Goal: Task Accomplishment & Management: Use online tool/utility

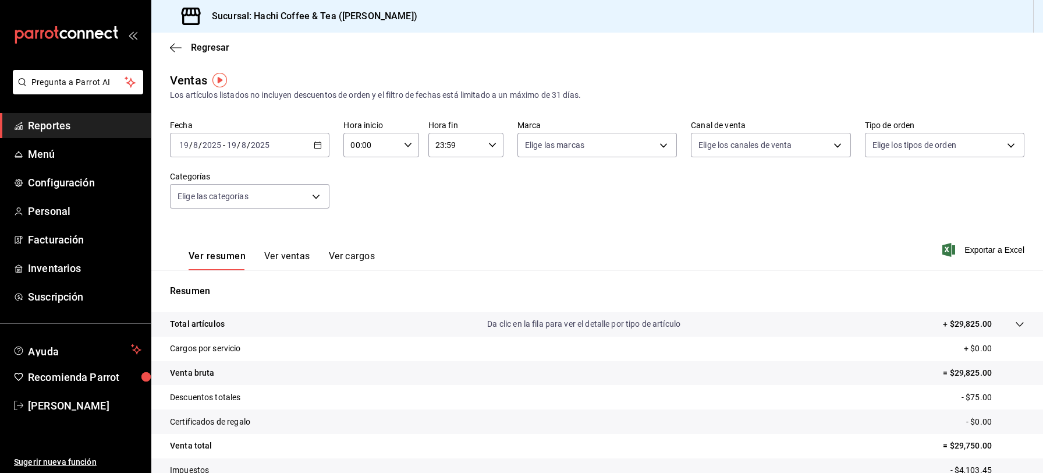
click at [94, 132] on span "Reportes" at bounding box center [85, 126] width 114 height 16
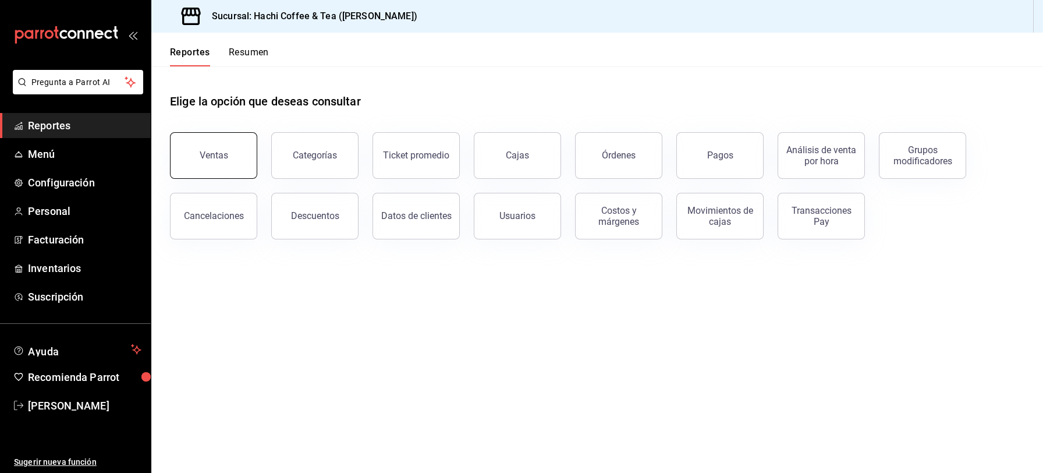
click at [208, 143] on button "Ventas" at bounding box center [213, 155] width 87 height 47
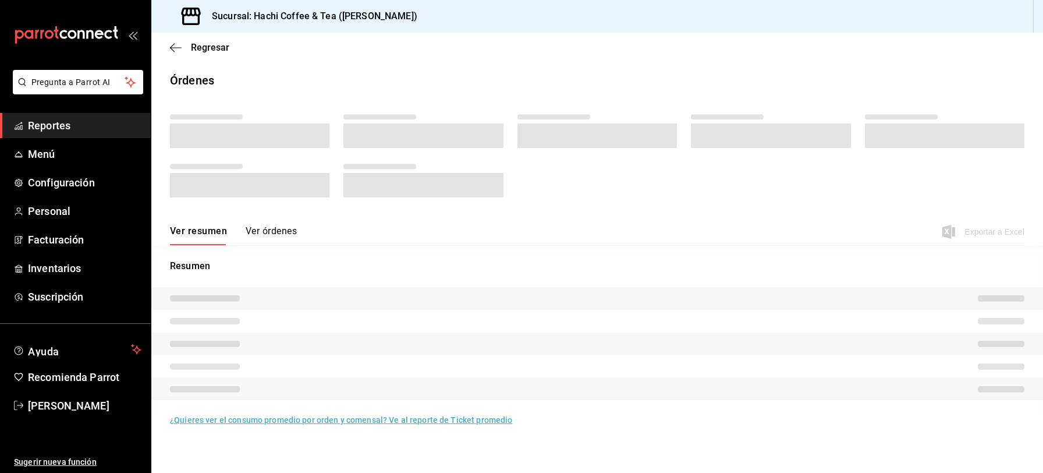
click at [65, 123] on span "Reportes" at bounding box center [85, 126] width 114 height 16
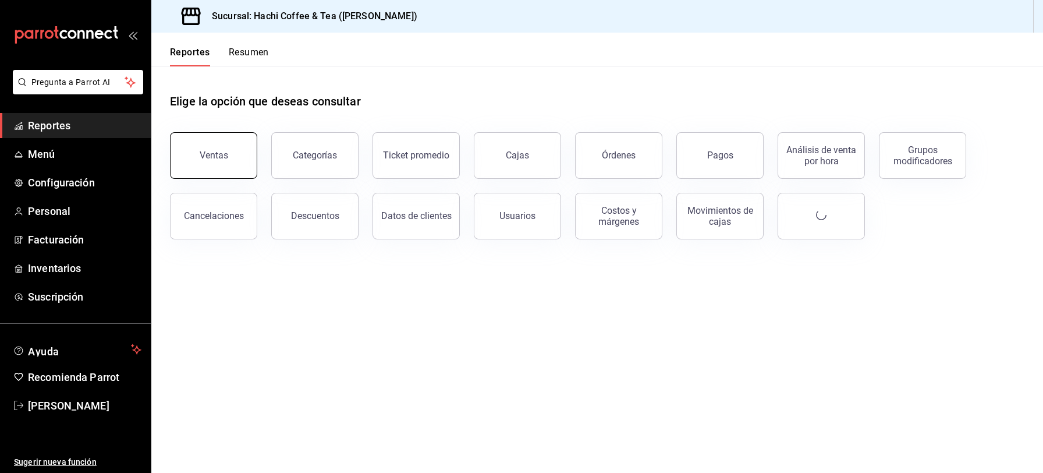
click at [194, 162] on button "Ventas" at bounding box center [213, 155] width 87 height 47
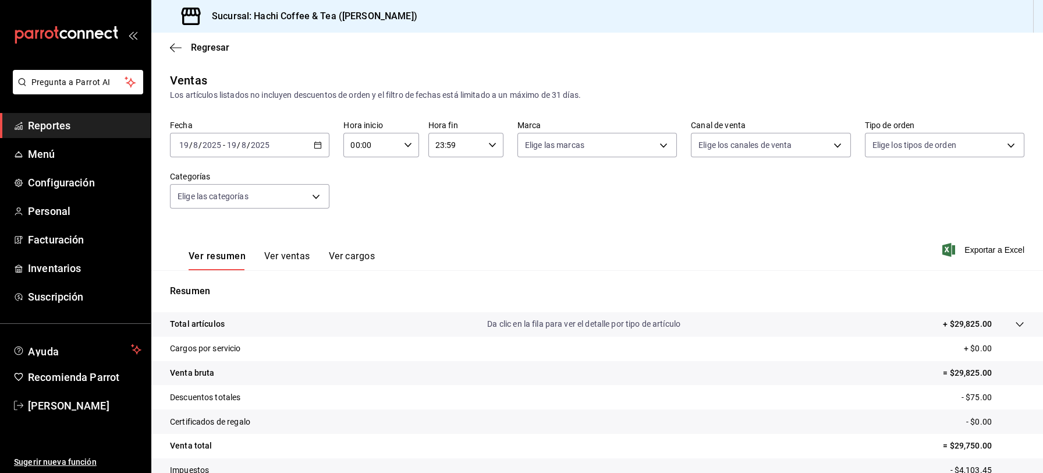
click at [318, 144] on icon "button" at bounding box center [318, 145] width 8 height 8
click at [202, 290] on span "Rango de fechas" at bounding box center [225, 285] width 90 height 12
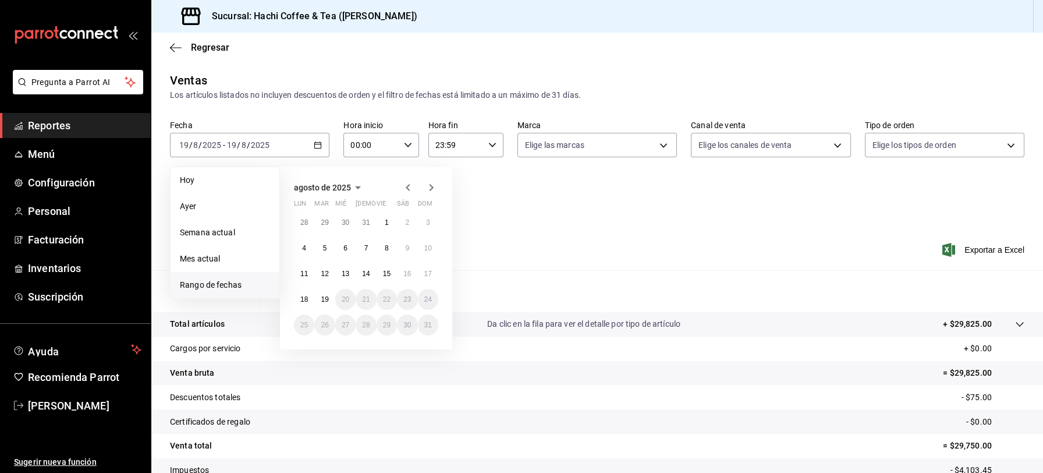
click at [407, 190] on icon "button" at bounding box center [408, 188] width 14 height 14
click at [323, 225] on abbr "1" at bounding box center [325, 227] width 4 height 8
click at [364, 328] on abbr "31" at bounding box center [366, 329] width 8 height 8
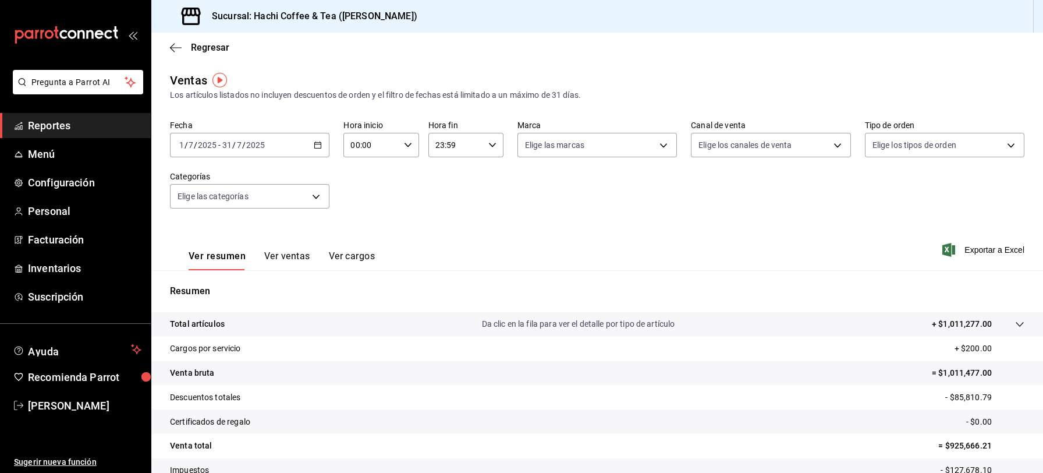
click at [304, 252] on button "Ver ventas" at bounding box center [287, 260] width 46 height 20
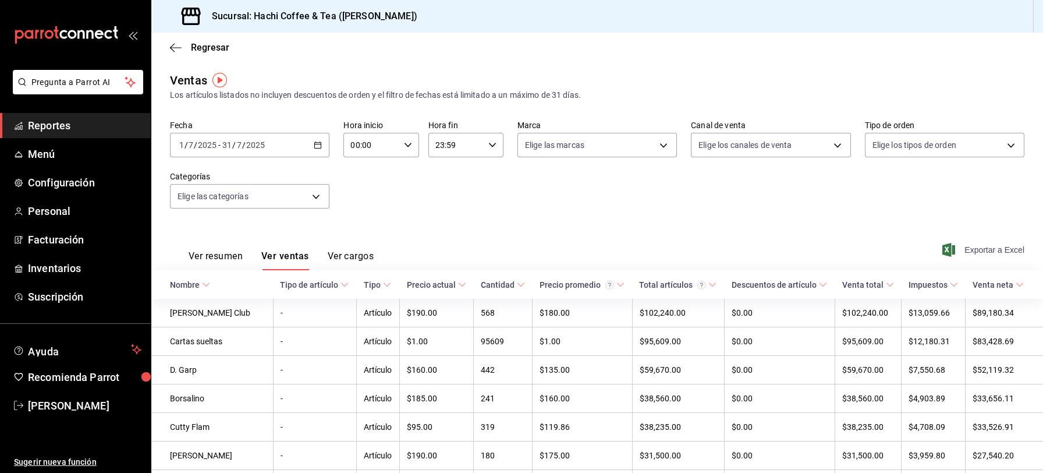
click at [975, 249] on span "Exportar a Excel" at bounding box center [985, 250] width 80 height 14
click at [969, 255] on span "Exportar a Excel" at bounding box center [985, 250] width 80 height 14
